Goal: Information Seeking & Learning: Check status

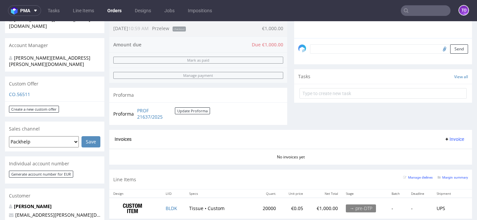
scroll to position [195, 0]
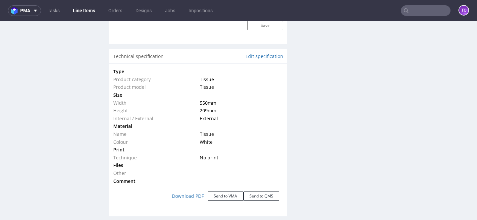
scroll to position [596, 0]
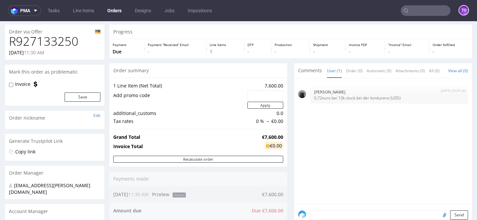
scroll to position [20, 0]
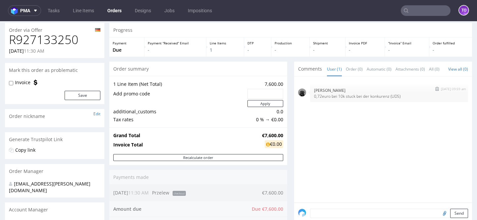
click at [315, 99] on p "0,72euro bei 10k stuck bei der konkurenz (UDS)" at bounding box center [389, 96] width 150 height 5
copy section "0,72euro bei 10k stuck bei der konkurenz (UDS)"
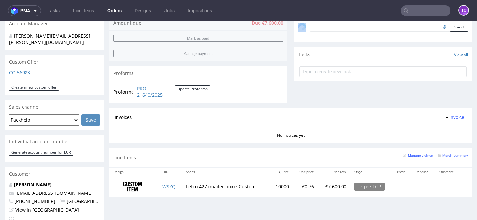
scroll to position [294, 0]
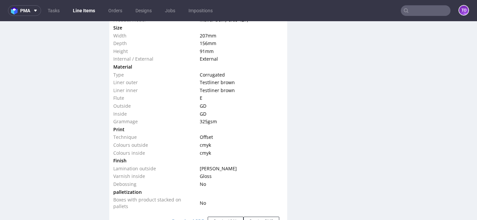
scroll to position [677, 0]
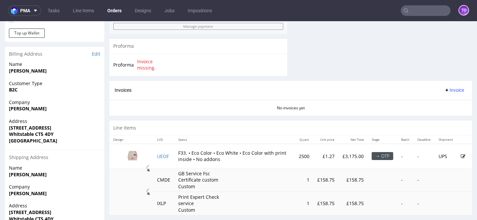
scroll to position [312, 0]
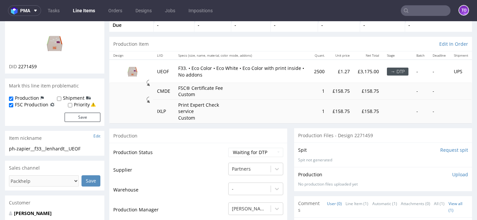
scroll to position [102, 0]
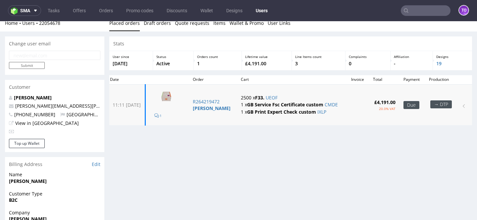
scroll to position [6, 0]
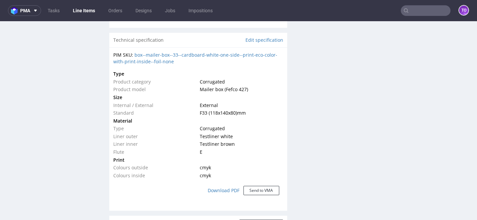
scroll to position [509, 0]
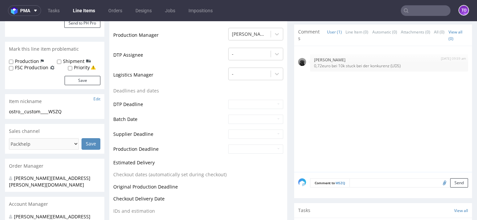
scroll to position [197, 0]
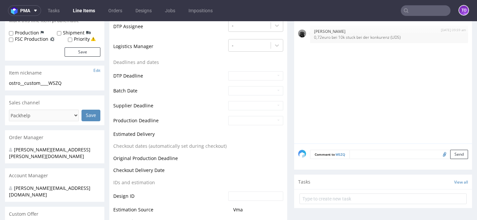
click at [356, 152] on textarea at bounding box center [409, 154] width 119 height 9
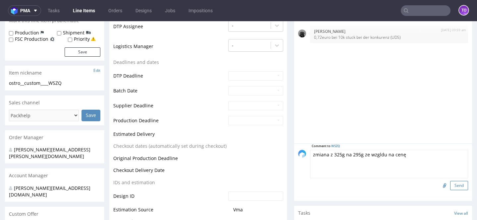
type textarea "zmiana z 325g na 295g ze wzgldu na cenę"
click at [454, 187] on button "Send" at bounding box center [459, 185] width 18 height 9
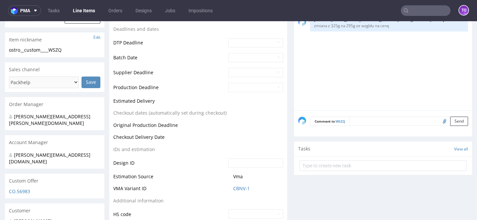
scroll to position [0, 0]
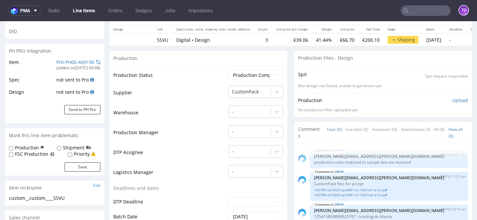
scroll to position [79, 0]
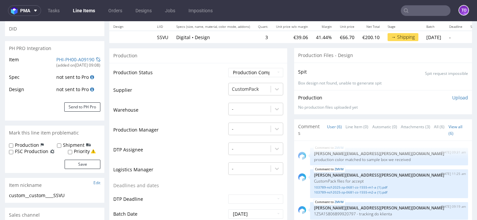
click at [422, 7] on input "text" at bounding box center [426, 10] width 50 height 11
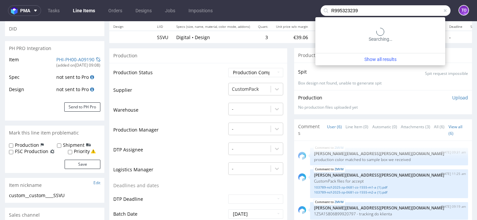
type input "R995323239"
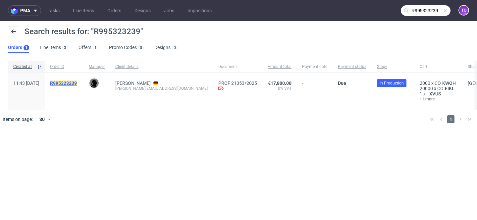
click at [77, 82] on mark "R995323239" at bounding box center [63, 83] width 27 height 5
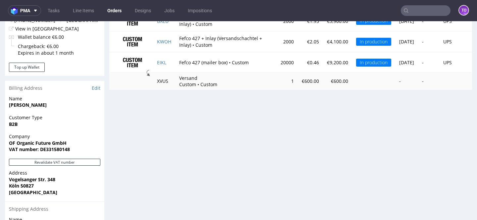
scroll to position [335, 0]
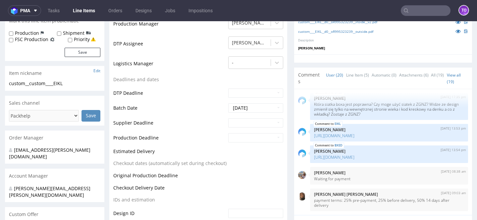
scroll to position [201, 0]
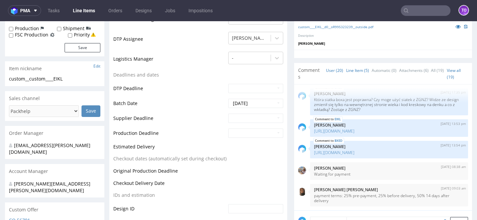
click at [348, 72] on link "Line Item (5)" at bounding box center [357, 70] width 23 height 14
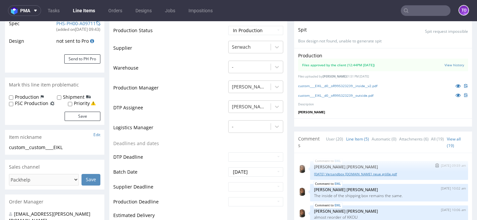
scroll to position [1, 0]
click at [344, 173] on link "25.09.15_Versandbox feels.like_neue größe.pdf" at bounding box center [389, 173] width 150 height 5
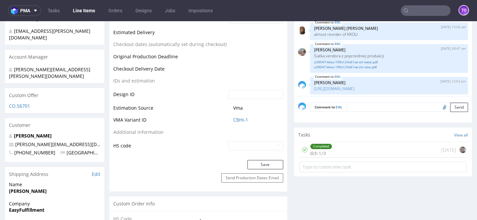
scroll to position [358, 0]
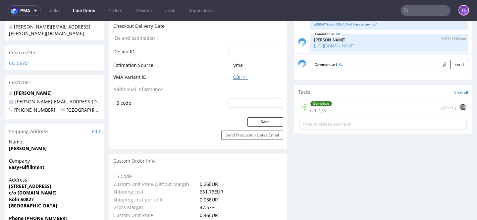
click at [237, 75] on link "CBHI-1" at bounding box center [240, 77] width 15 height 7
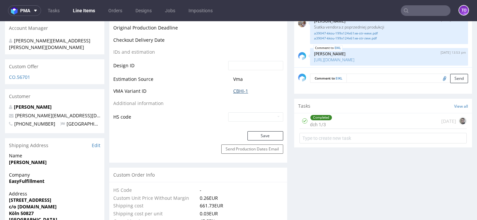
scroll to position [344, 0]
click at [236, 93] on link "CBHI-1" at bounding box center [240, 91] width 15 height 7
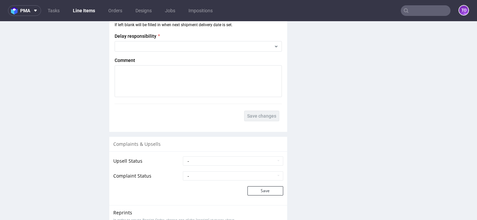
scroll to position [1278, 0]
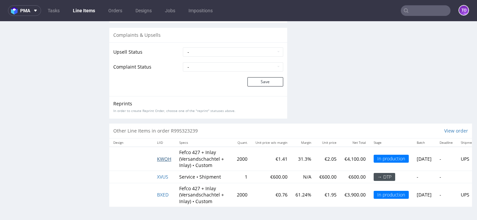
click at [167, 160] on span "KWOH" at bounding box center [164, 159] width 14 height 6
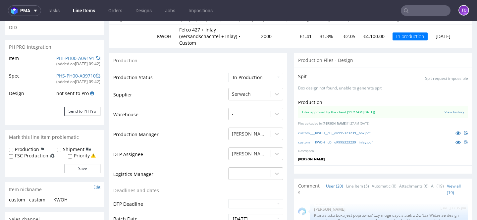
scroll to position [89, 0]
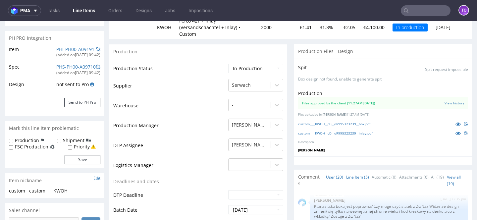
click at [346, 172] on link "Line Item (5)" at bounding box center [357, 177] width 23 height 14
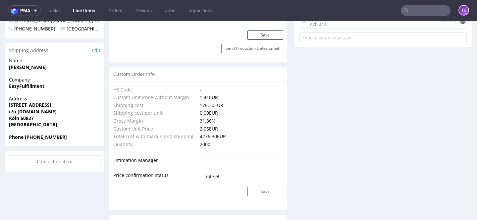
scroll to position [352, 0]
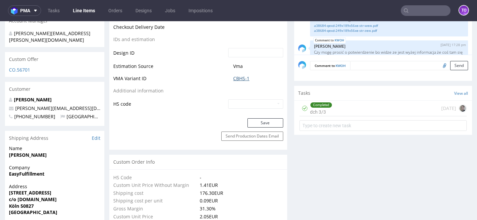
click at [243, 75] on link "CBHS-1" at bounding box center [241, 78] width 16 height 7
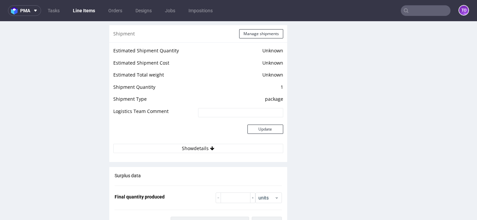
scroll to position [1351, 0]
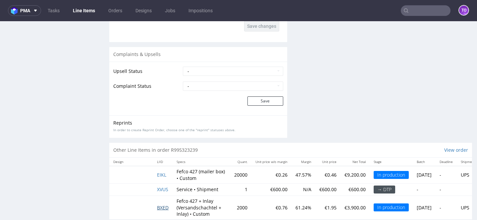
click at [160, 204] on span "BXED" at bounding box center [163, 207] width 12 height 6
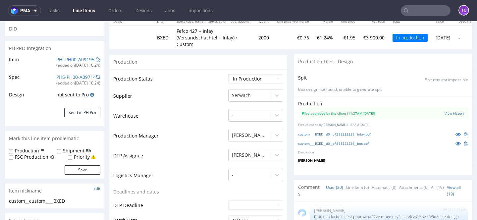
scroll to position [128, 0]
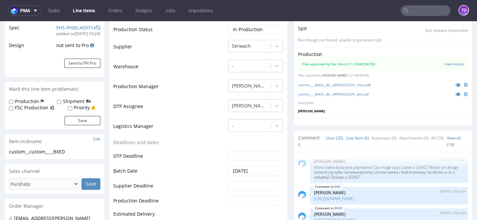
click at [347, 132] on link "Line Item (6)" at bounding box center [357, 138] width 23 height 14
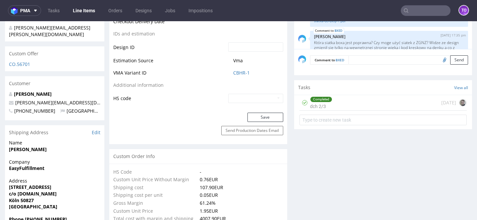
scroll to position [356, 0]
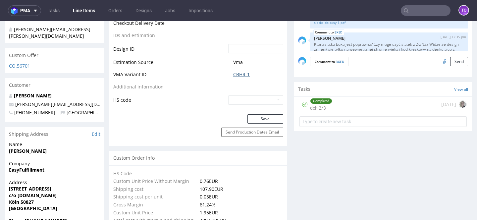
click at [243, 71] on link "CBHR-1" at bounding box center [241, 74] width 17 height 7
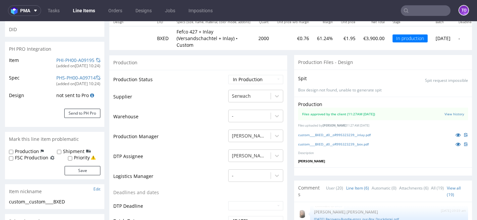
scroll to position [0, 0]
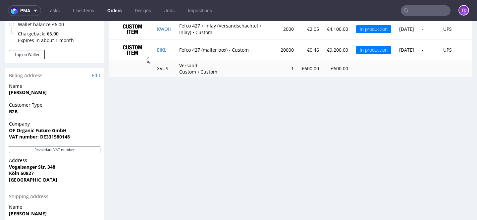
scroll to position [313, 0]
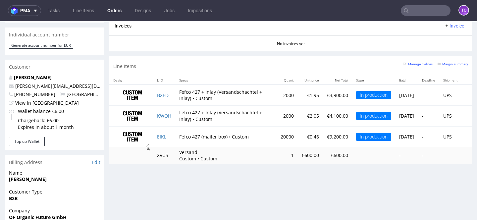
click at [416, 12] on input "text" at bounding box center [426, 10] width 50 height 11
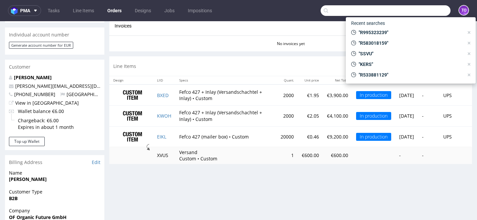
paste input "BXED"
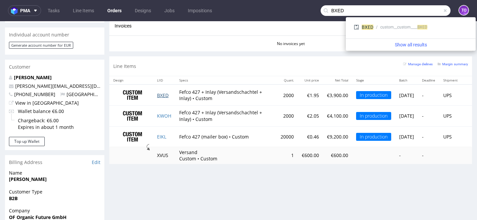
type input "BXED"
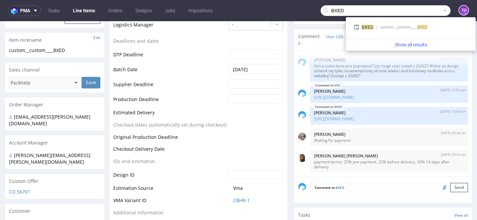
scroll to position [290, 0]
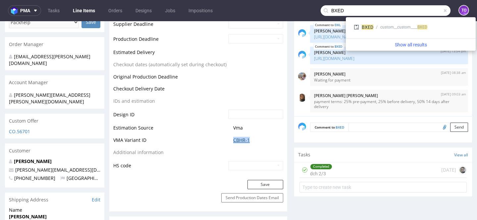
drag, startPoint x: 253, startPoint y: 132, endPoint x: 231, endPoint y: 132, distance: 21.9
click at [233, 137] on span "CBHR-1" at bounding box center [258, 140] width 50 height 7
click at [260, 137] on span "CBHR-1" at bounding box center [258, 140] width 50 height 7
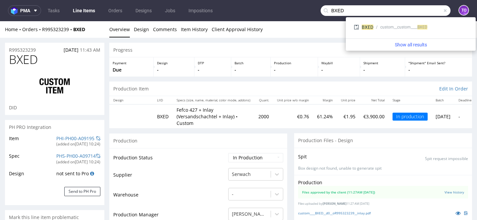
click at [78, 9] on link "Line Items" at bounding box center [84, 10] width 30 height 11
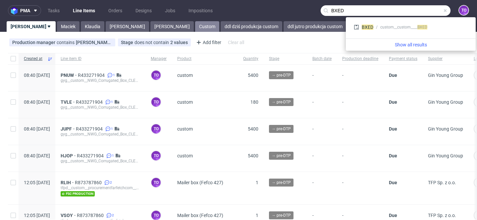
click at [195, 24] on link "Custom" at bounding box center [207, 26] width 24 height 11
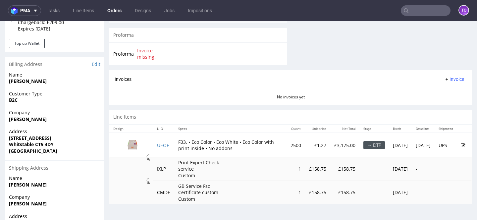
scroll to position [342, 0]
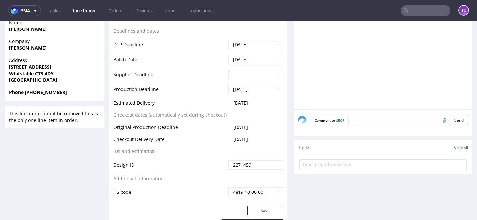
scroll to position [285, 0]
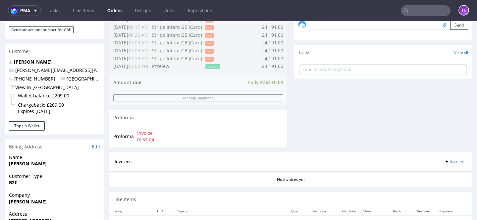
scroll to position [330, 0]
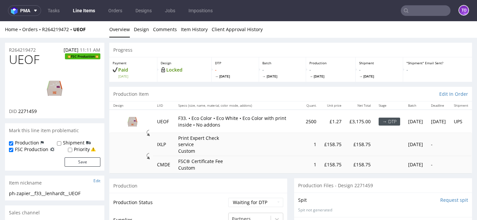
click at [53, 89] on img at bounding box center [54, 88] width 53 height 30
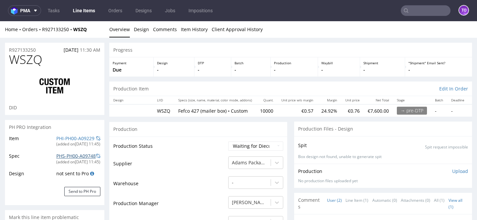
click at [75, 155] on link "PHS-PH00-A09748" at bounding box center [75, 156] width 39 height 6
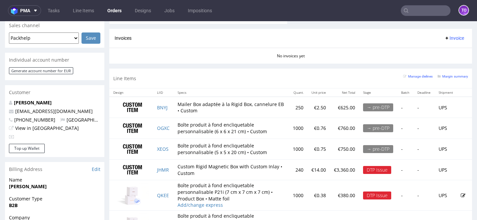
scroll to position [287, 0]
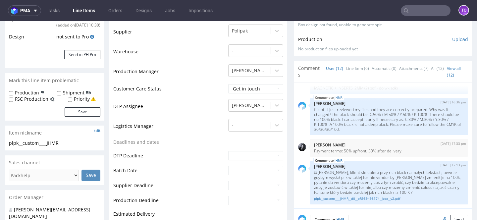
scroll to position [138, 0]
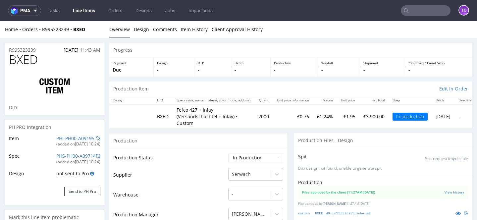
scroll to position [395, 0]
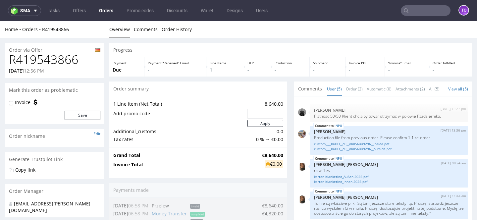
scroll to position [27, 0]
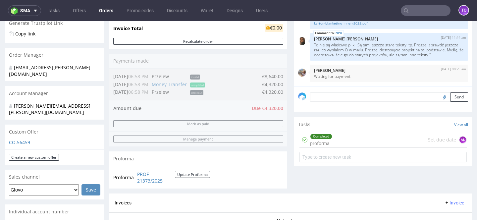
scroll to position [218, 0]
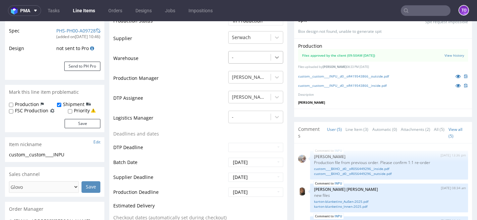
scroll to position [133, 0]
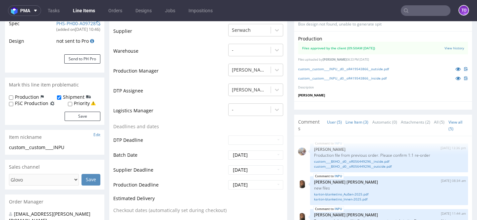
click at [355, 122] on link "Line Item (3)" at bounding box center [357, 122] width 23 height 14
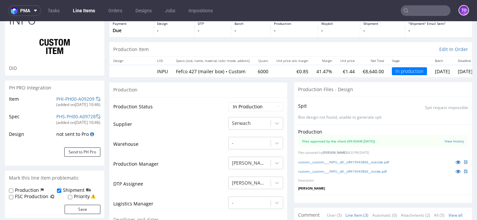
scroll to position [0, 0]
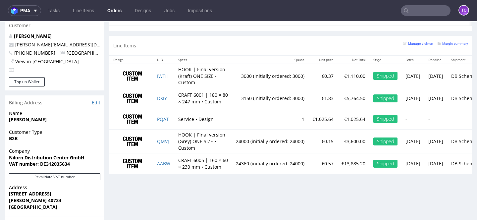
scroll to position [354, 0]
click at [162, 69] on td "IWTH" at bounding box center [163, 76] width 21 height 24
click at [164, 86] on td "IWTH" at bounding box center [163, 76] width 21 height 24
click at [164, 65] on td "IWTH" at bounding box center [163, 76] width 21 height 24
click at [164, 72] on td "IWTH" at bounding box center [163, 76] width 21 height 24
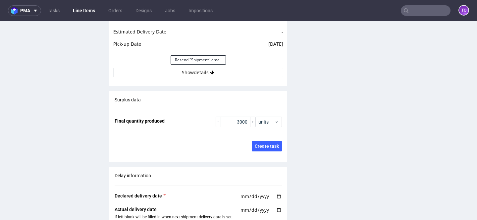
scroll to position [798, 0]
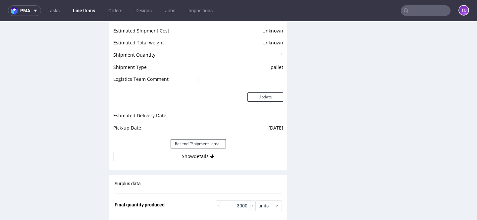
click at [194, 45] on td "Estimated Total weight" at bounding box center [154, 45] width 83 height 12
